Goal: Complete application form

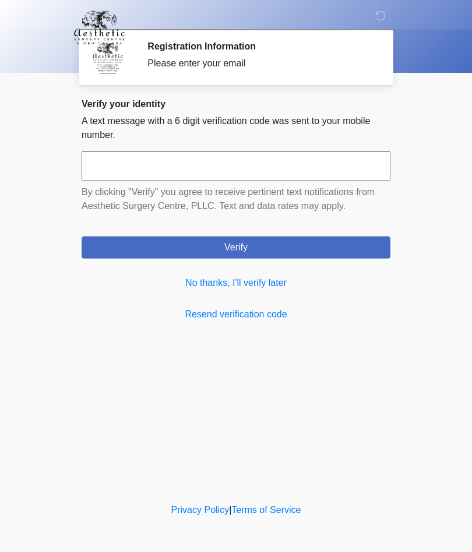
click at [274, 286] on link "No thanks, I'll verify later" at bounding box center [236, 283] width 309 height 14
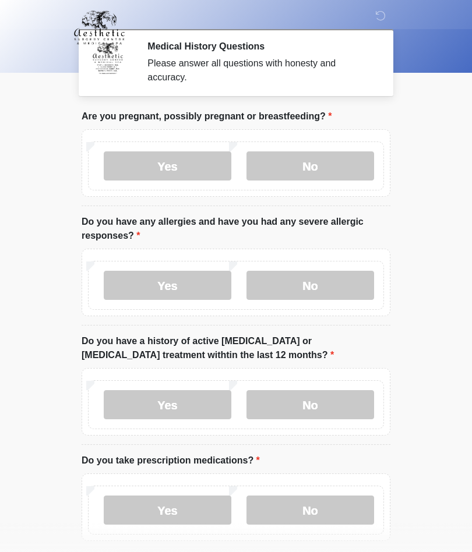
click at [329, 153] on label "No" at bounding box center [310, 165] width 128 height 29
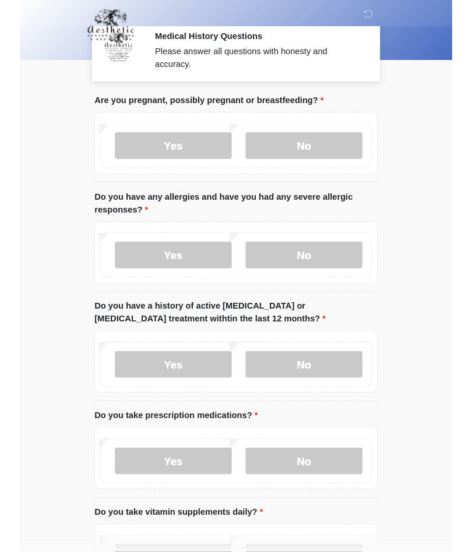
scroll to position [57, 0]
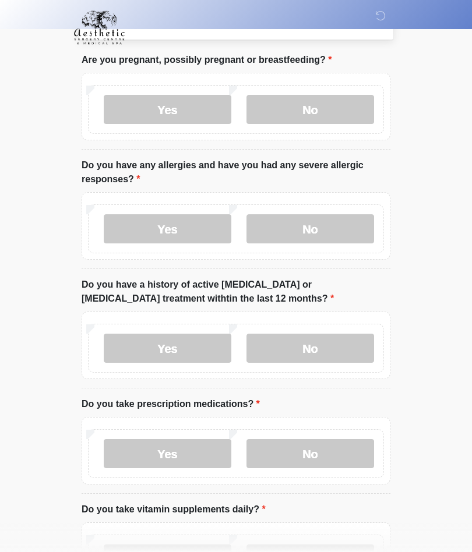
click at [179, 225] on label "Yes" at bounding box center [168, 228] width 128 height 29
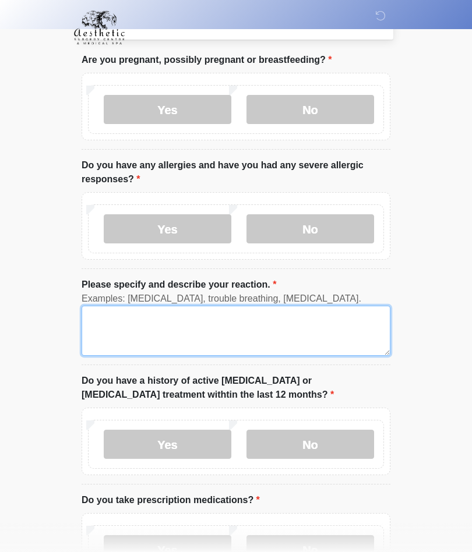
click at [170, 329] on textarea "Please specify and describe your reaction." at bounding box center [236, 331] width 309 height 50
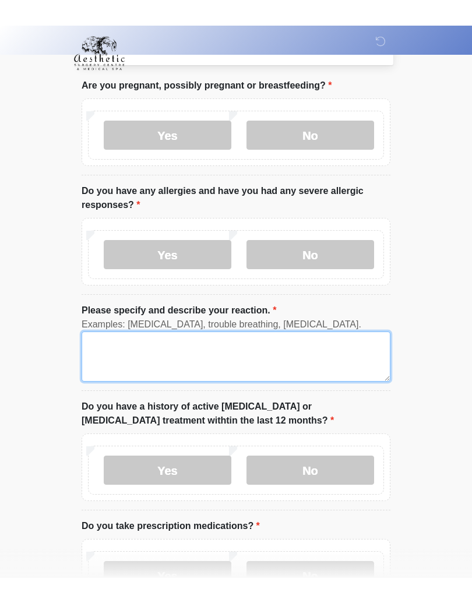
scroll to position [56, 0]
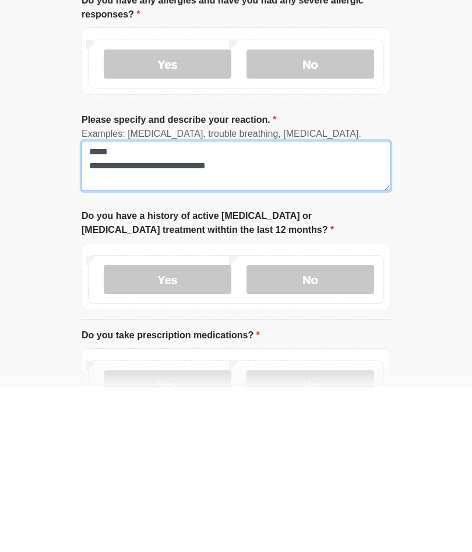
click at [141, 306] on textarea "**********" at bounding box center [236, 331] width 309 height 50
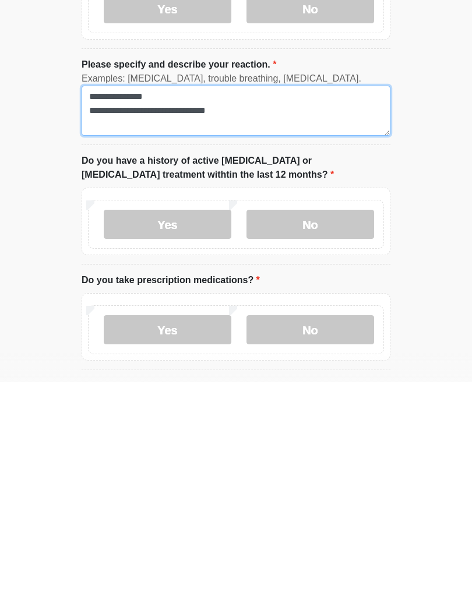
type textarea "**********"
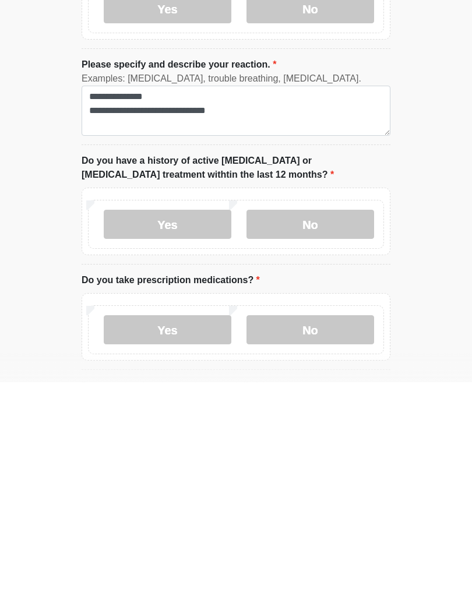
click at [318, 430] on label "No" at bounding box center [310, 444] width 128 height 29
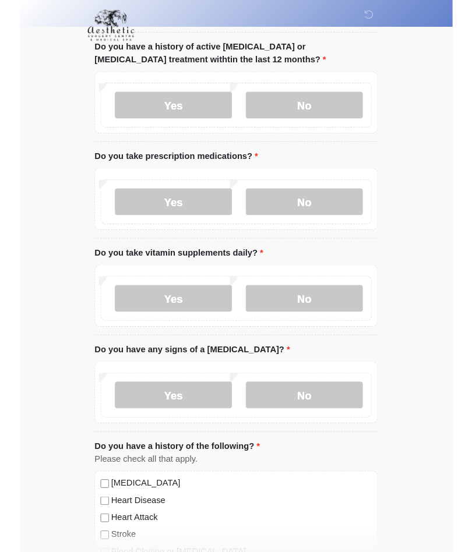
scroll to position [436, 0]
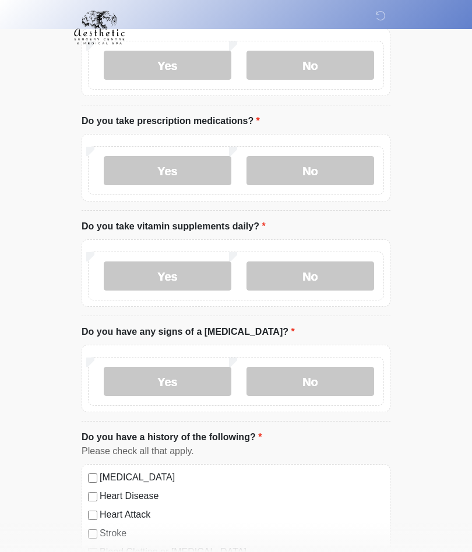
click at [200, 165] on label "Yes" at bounding box center [168, 170] width 128 height 29
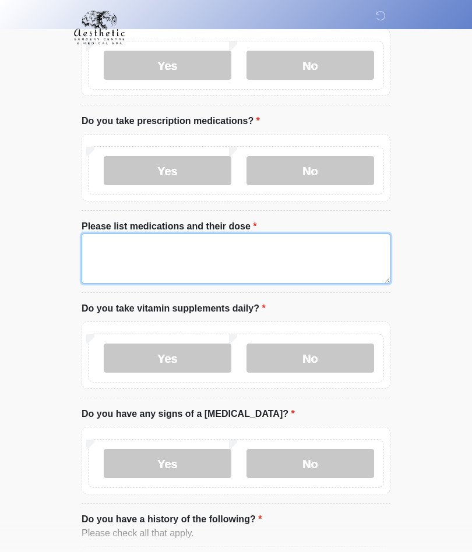
click at [183, 248] on textarea "Please list medications and their dose" at bounding box center [236, 259] width 309 height 50
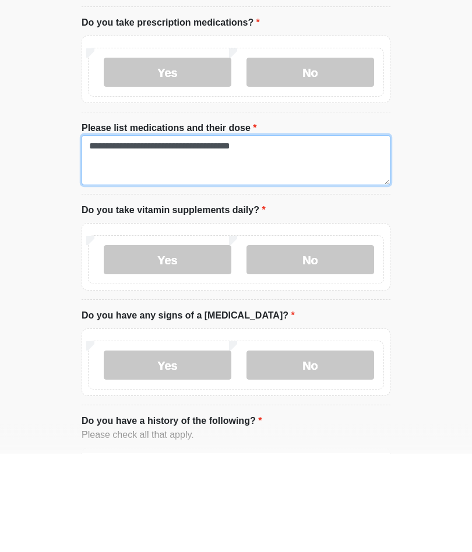
type textarea "**********"
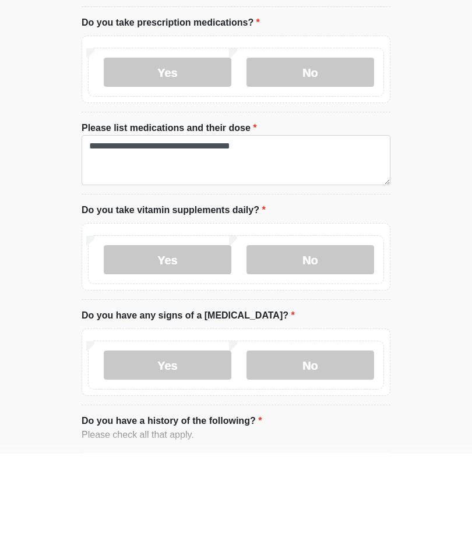
click at [182, 344] on label "Yes" at bounding box center [168, 358] width 128 height 29
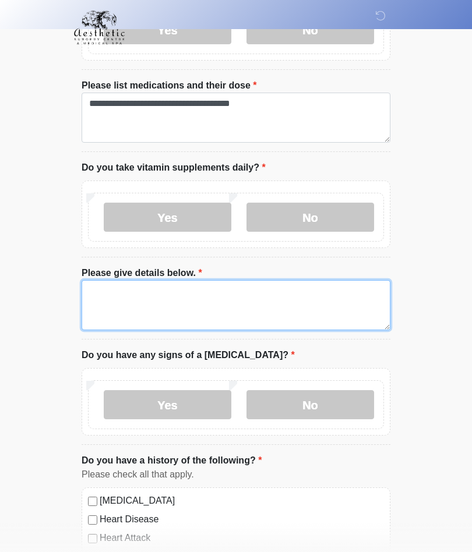
click at [222, 295] on textarea "Please give details below." at bounding box center [236, 305] width 309 height 50
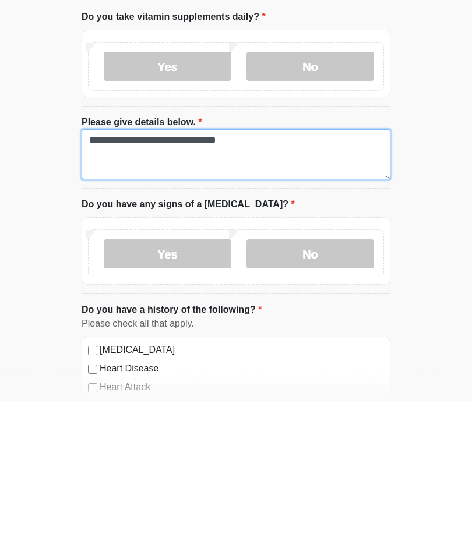
type textarea "**********"
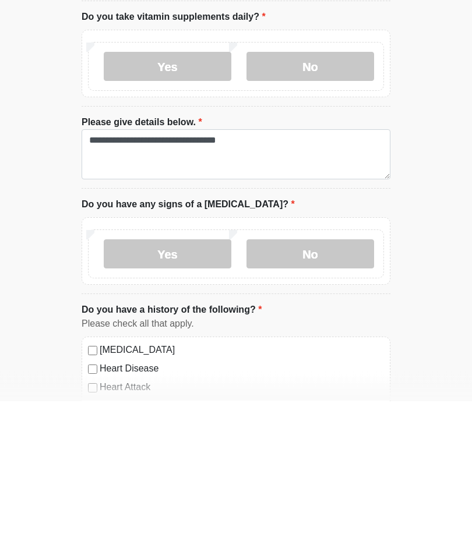
click at [317, 391] on label "No" at bounding box center [310, 405] width 128 height 29
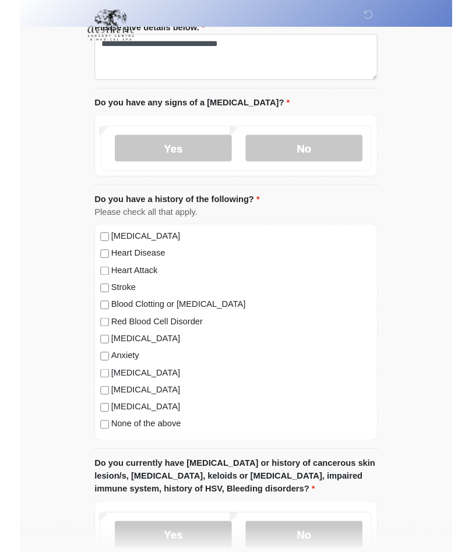
scroll to position [870, 0]
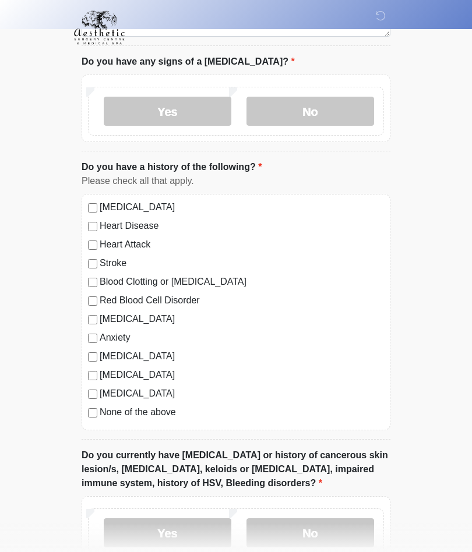
click at [157, 368] on label "Seizure disorder" at bounding box center [242, 375] width 284 height 14
click at [105, 375] on label "Seizure disorder" at bounding box center [242, 375] width 284 height 14
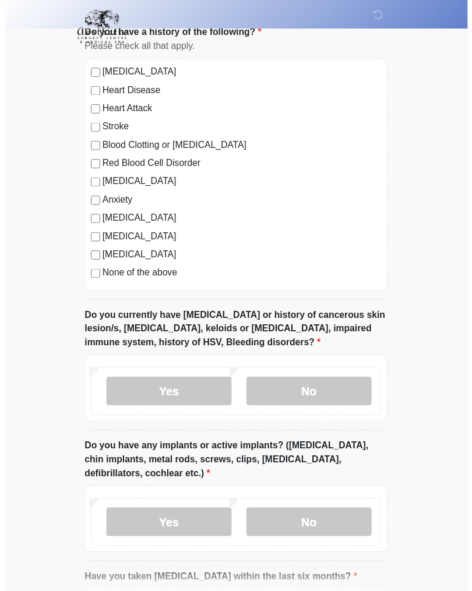
scroll to position [1054, 0]
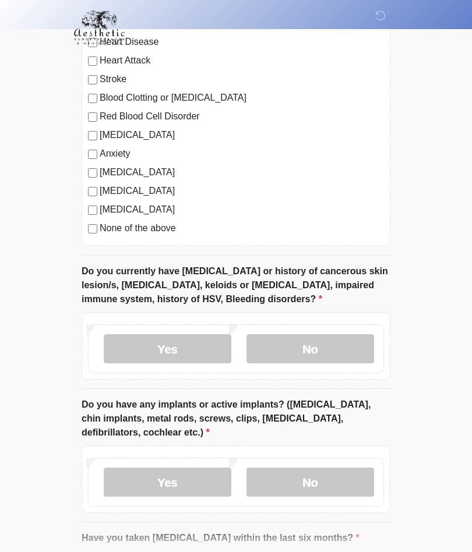
click at [318, 346] on label "No" at bounding box center [310, 348] width 128 height 29
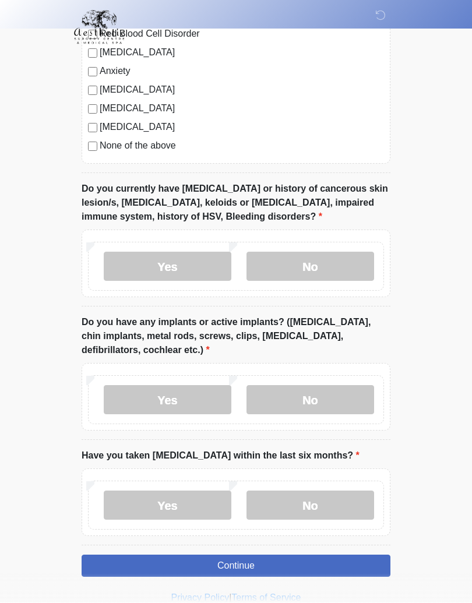
scroll to position [1136, 0]
click at [191, 393] on label "Yes" at bounding box center [168, 400] width 128 height 29
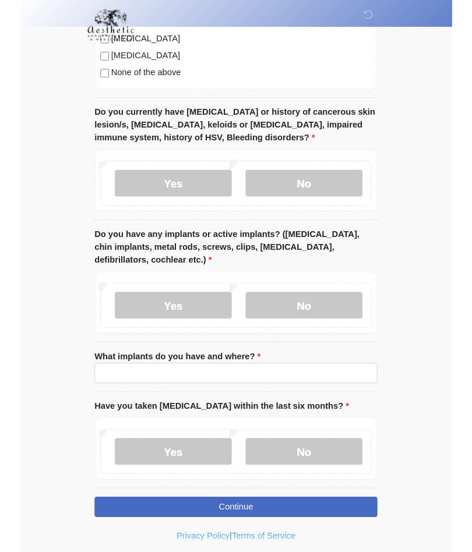
scroll to position [1214, 0]
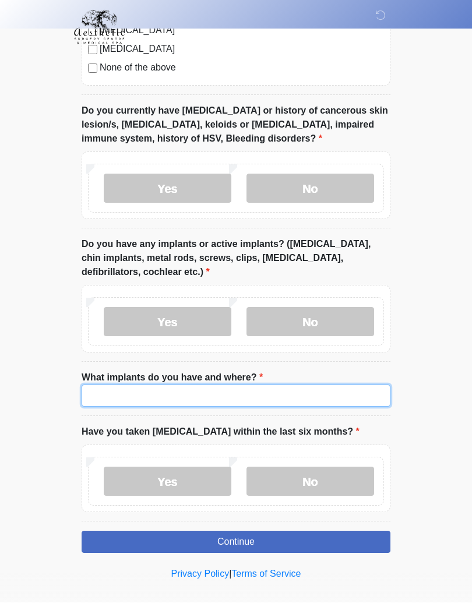
click at [207, 393] on input "What implants do you have and where?" at bounding box center [236, 396] width 309 height 22
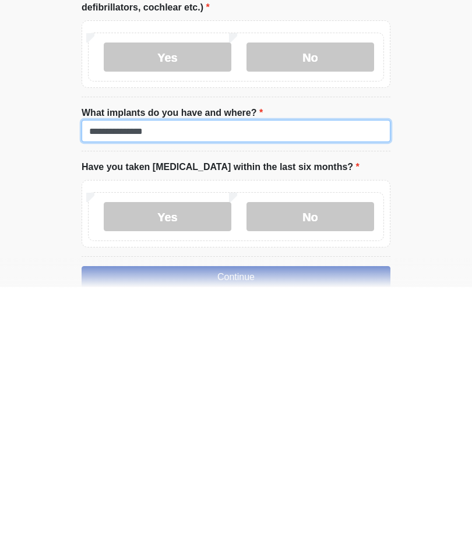
scroll to position [1274, 0]
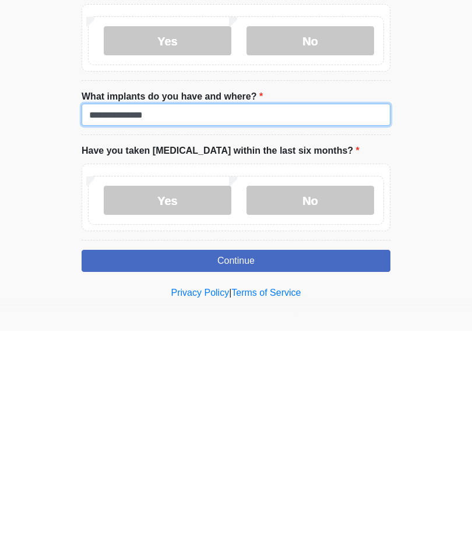
type input "**********"
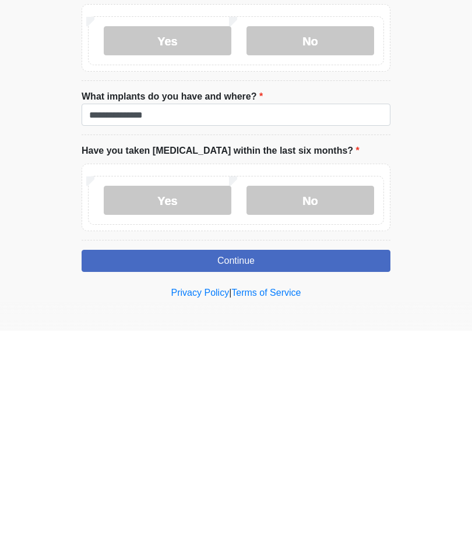
click at [316, 407] on label "No" at bounding box center [310, 421] width 128 height 29
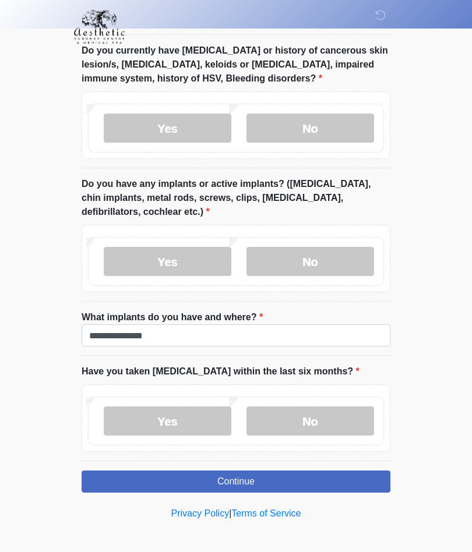
click at [283, 476] on button "Continue" at bounding box center [236, 482] width 309 height 22
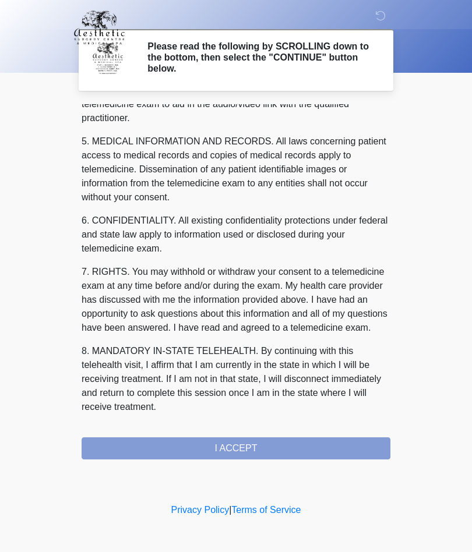
scroll to position [370, 0]
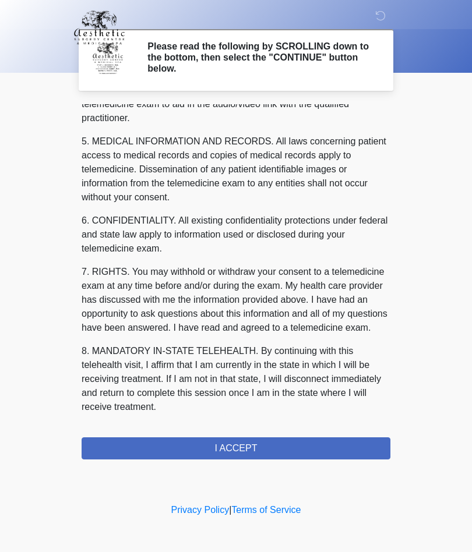
click at [257, 444] on button "I ACCEPT" at bounding box center [236, 448] width 309 height 22
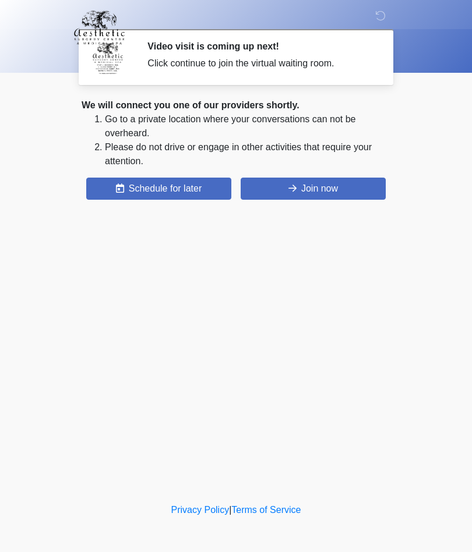
click at [310, 188] on button "Join now" at bounding box center [313, 189] width 145 height 22
